Goal: Information Seeking & Learning: Understand process/instructions

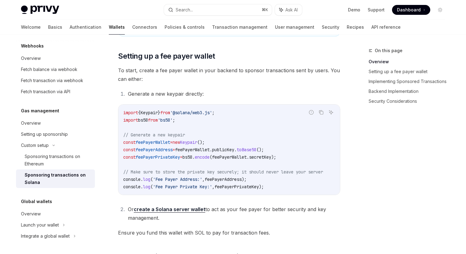
scroll to position [252, 0]
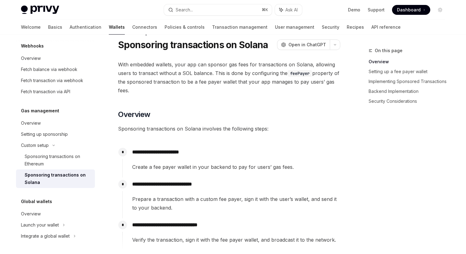
scroll to position [0, 0]
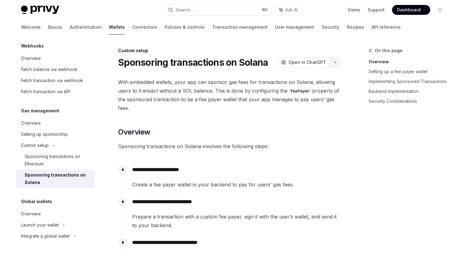
click at [334, 61] on icon "button" at bounding box center [334, 62] width 7 height 2
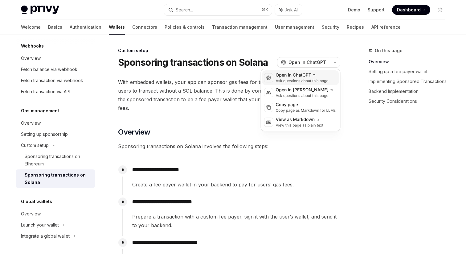
click at [312, 77] on div "Open in ChatGPT" at bounding box center [302, 75] width 53 height 6
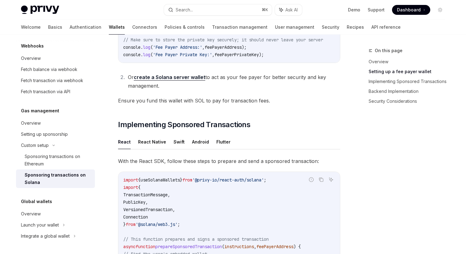
scroll to position [378, 0]
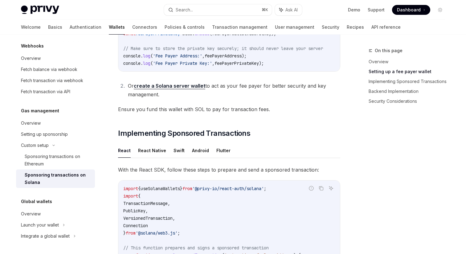
click at [167, 87] on link "create a Solana server wallet" at bounding box center [169, 86] width 71 height 6
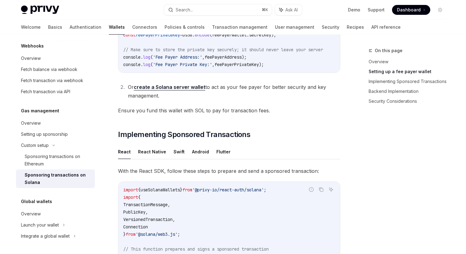
scroll to position [378, 0]
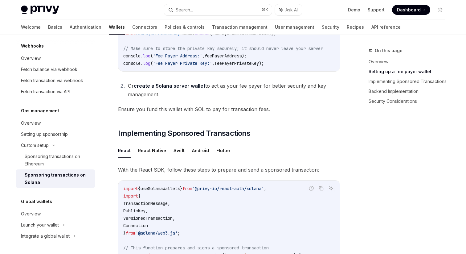
click at [178, 89] on link "create a Solana server wallet" at bounding box center [169, 86] width 71 height 6
type textarea "*"
